Goal: Information Seeking & Learning: Learn about a topic

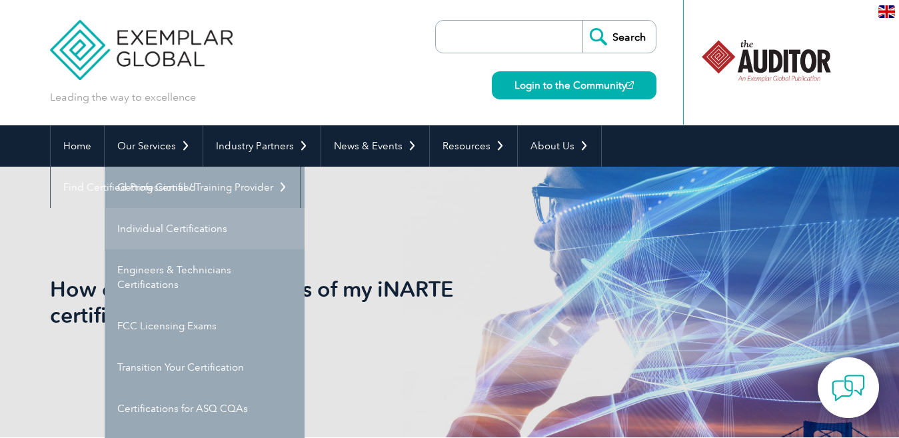
click at [162, 233] on link "Individual Certifications" at bounding box center [205, 228] width 200 height 41
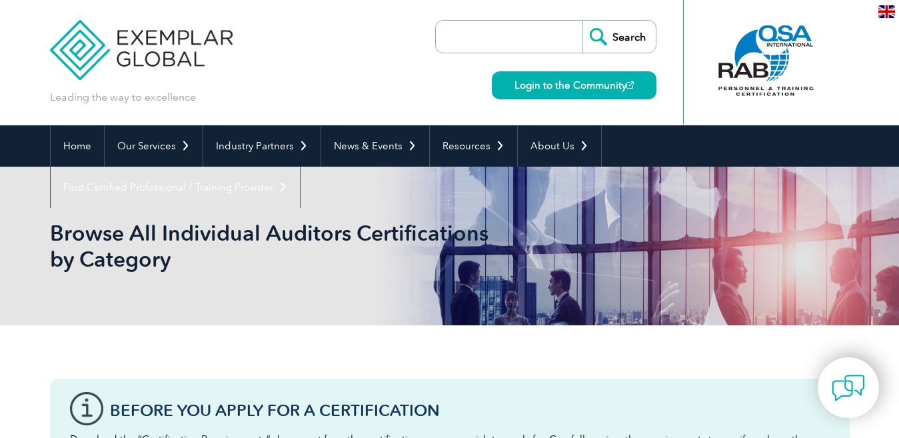
click at [521, 39] on input "search" at bounding box center [513, 37] width 140 height 32
type input "esd technician"
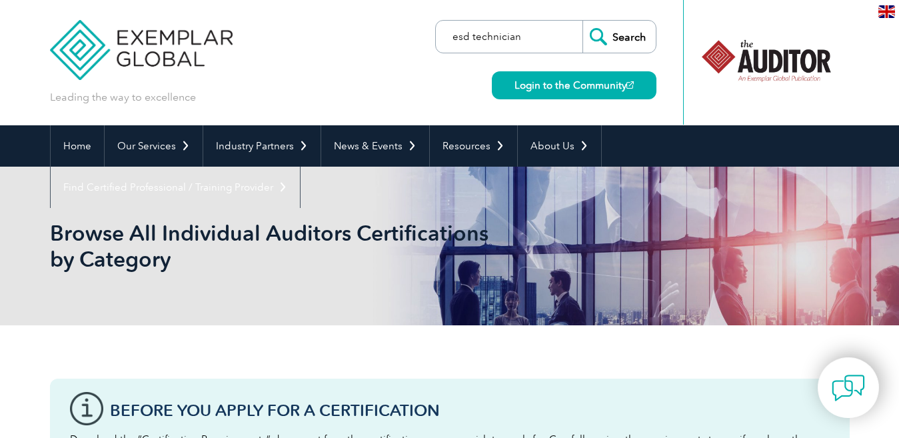
click at [583, 21] on input "Search" at bounding box center [619, 37] width 73 height 32
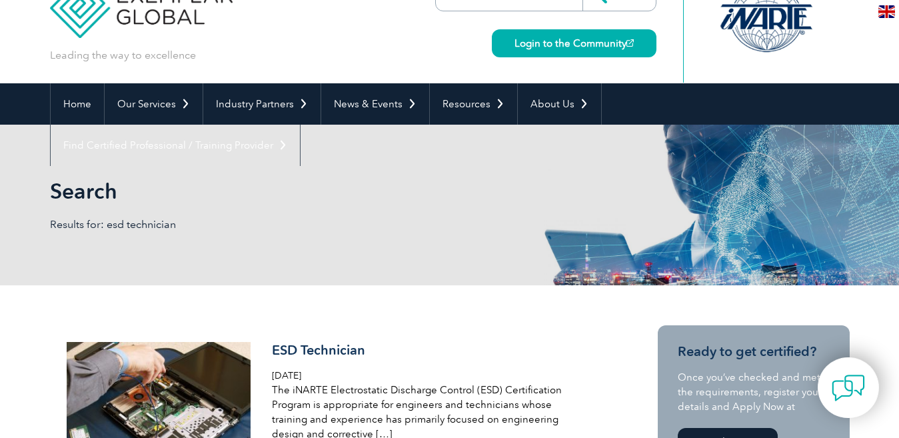
scroll to position [67, 0]
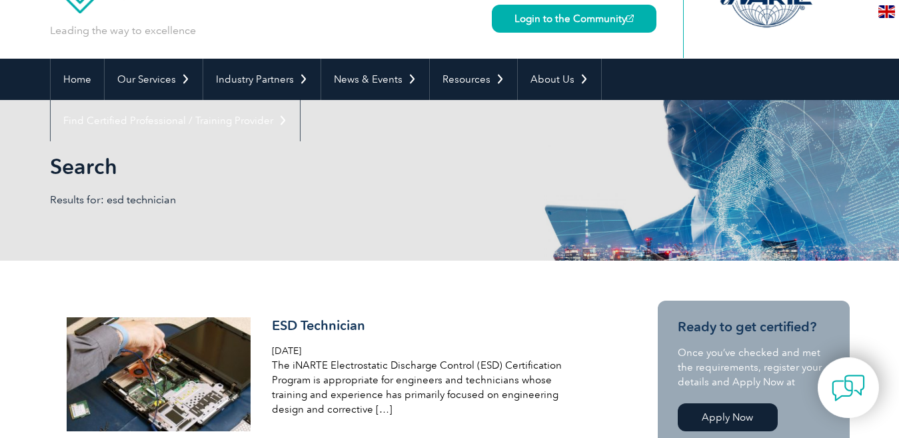
click at [180, 201] on p "Results for: esd technician" at bounding box center [250, 200] width 400 height 15
click at [145, 201] on p "Results for: esd technician" at bounding box center [250, 200] width 400 height 15
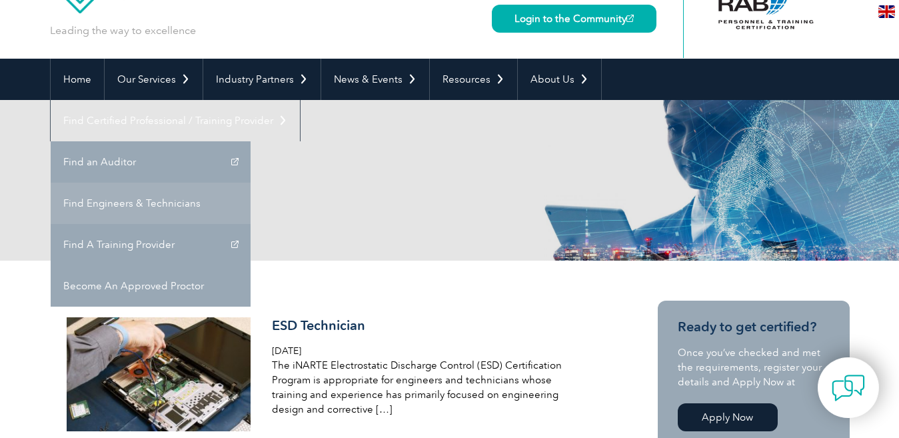
click at [251, 183] on link "Find Engineers & Technicians" at bounding box center [151, 203] width 200 height 41
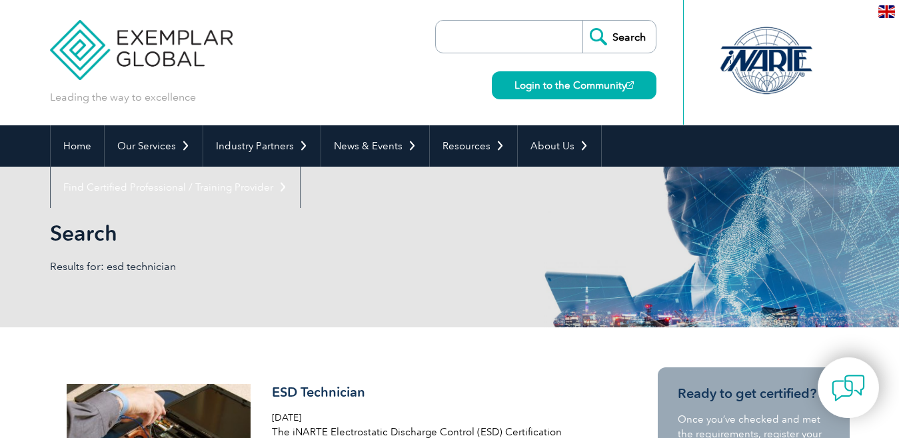
scroll to position [67, 0]
